Goal: Transaction & Acquisition: Purchase product/service

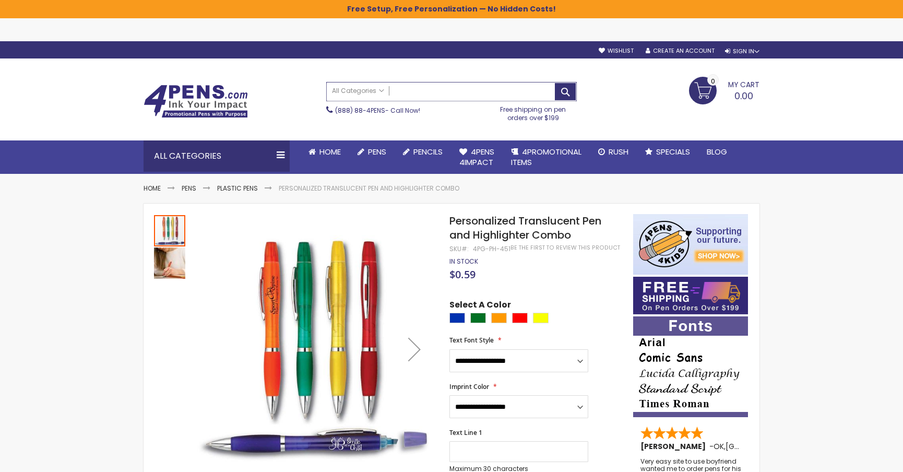
click at [507, 83] on input "Search" at bounding box center [452, 92] width 250 height 18
type input "*****"
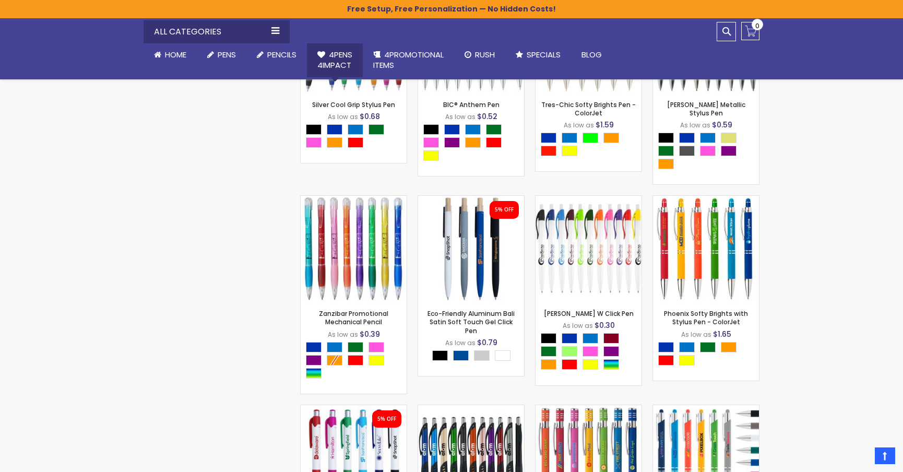
scroll to position [2865, 0]
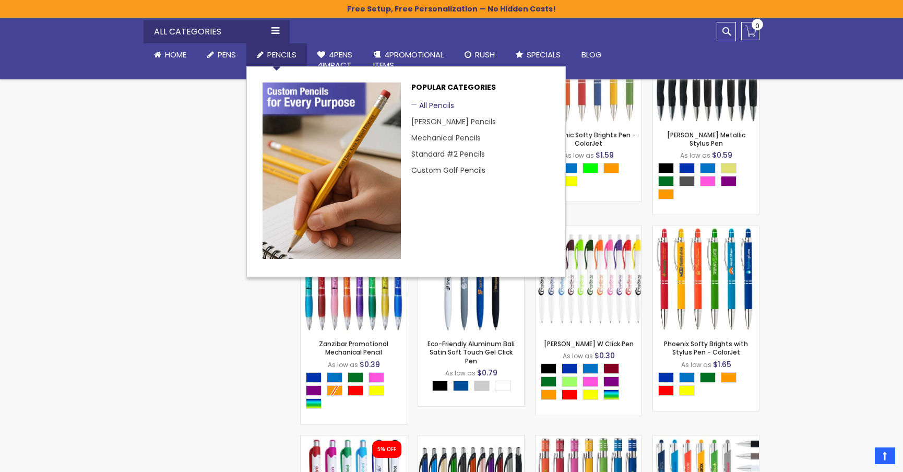
click at [433, 108] on link "All Pencils" at bounding box center [433, 105] width 43 height 10
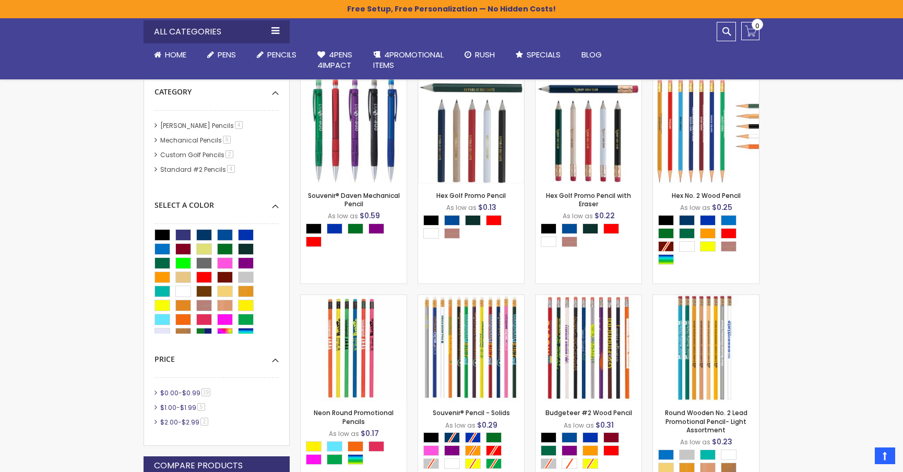
scroll to position [237, 0]
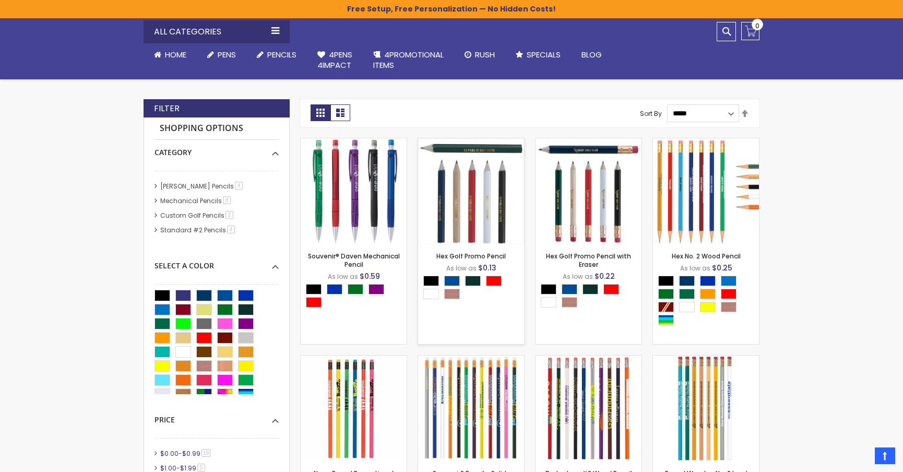
click at [470, 183] on img at bounding box center [471, 191] width 106 height 106
